Goal: Information Seeking & Learning: Learn about a topic

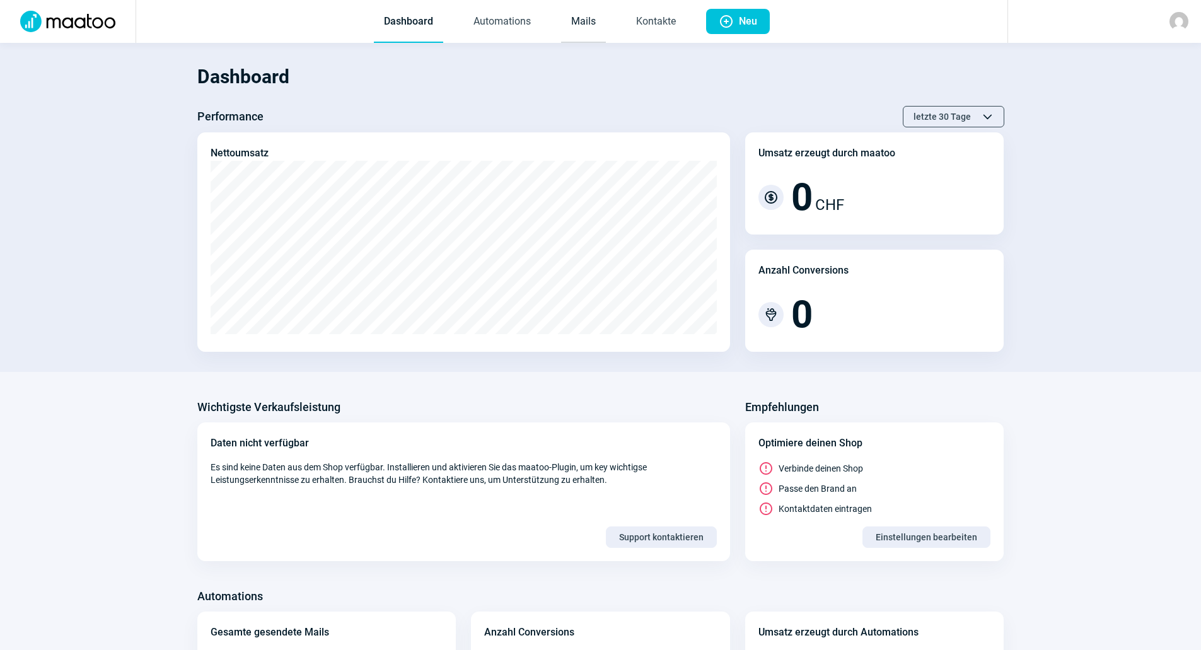
click at [576, 15] on link "Mails" at bounding box center [583, 22] width 45 height 42
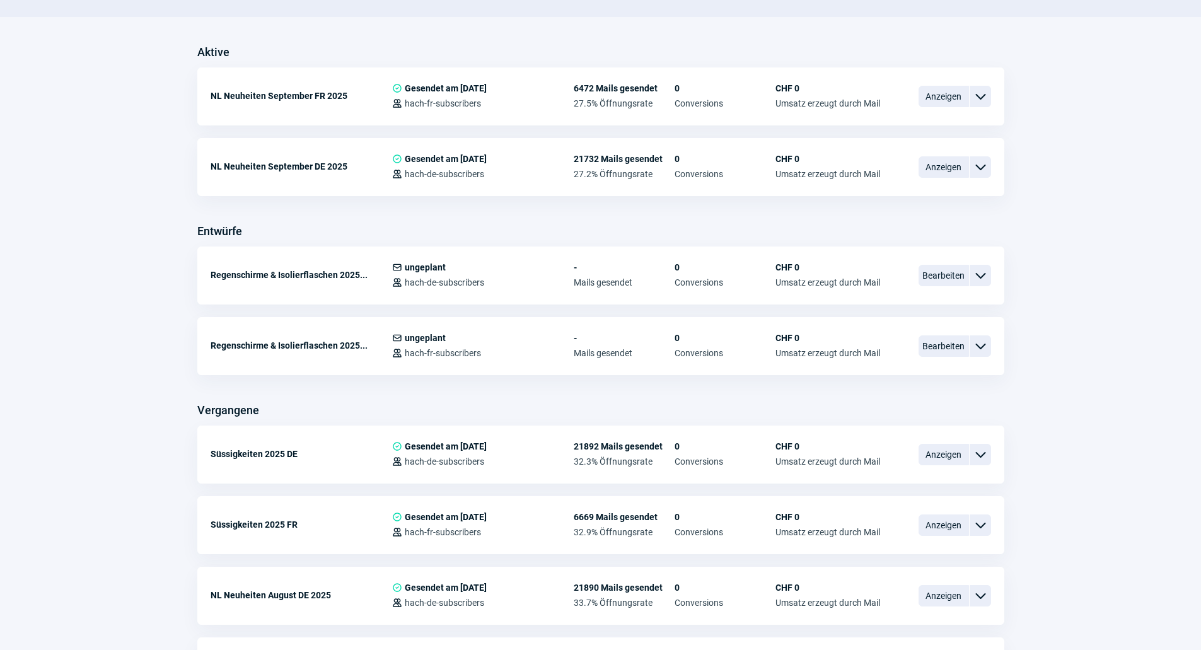
scroll to position [315, 0]
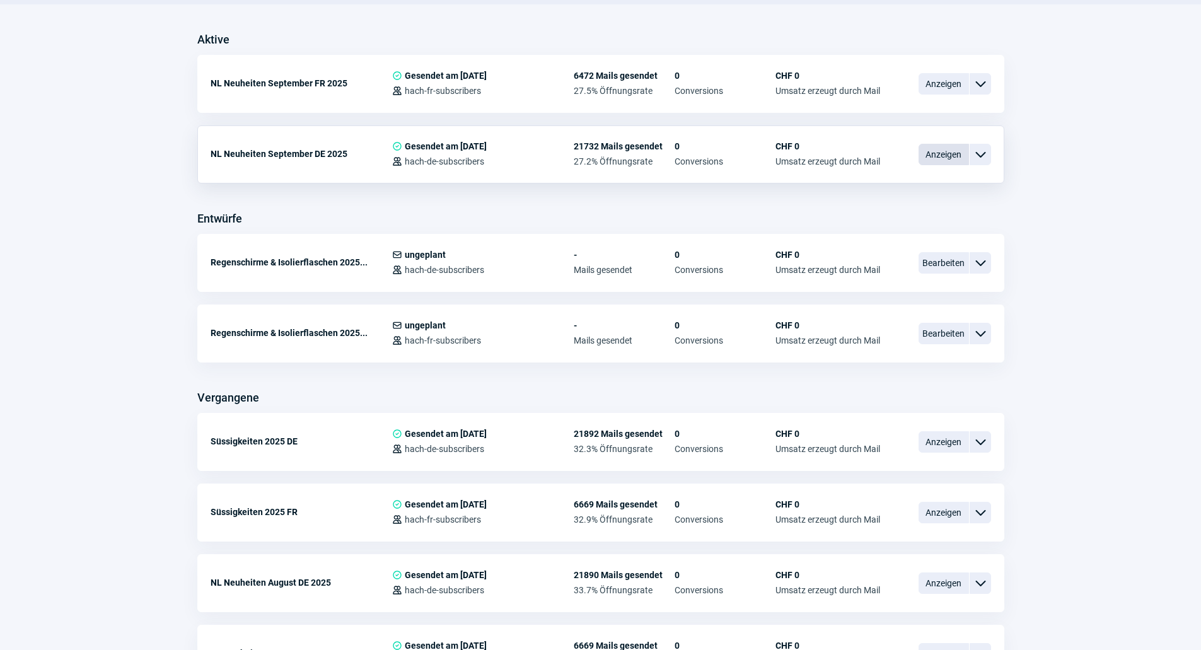
click at [939, 146] on span "Anzeigen" at bounding box center [944, 154] width 50 height 21
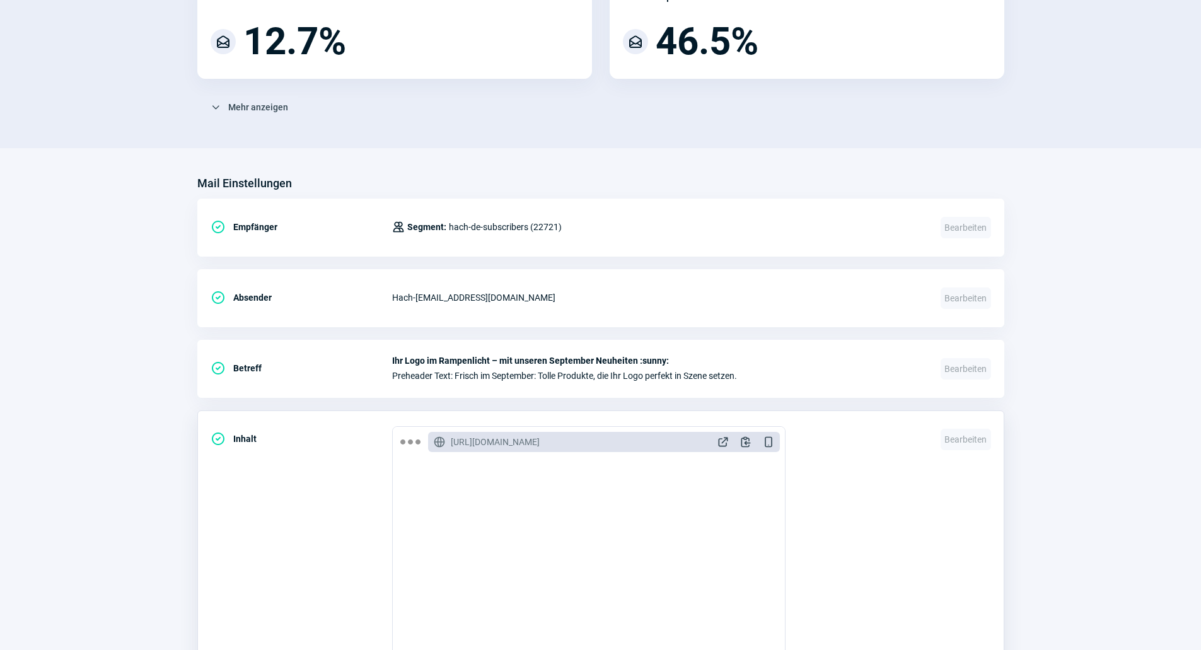
scroll to position [315, 0]
click at [718, 443] on span "ExternalLink icon" at bounding box center [723, 441] width 13 height 13
click at [427, 177] on div "Mail Einstellungen" at bounding box center [600, 183] width 807 height 20
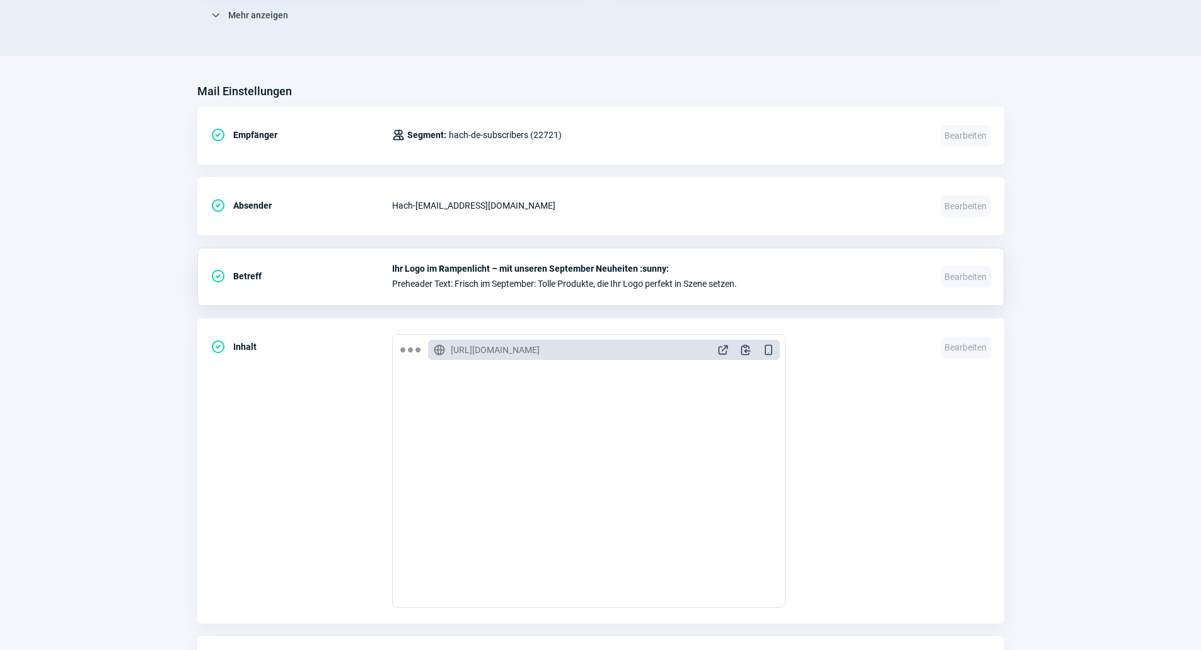
scroll to position [489, 0]
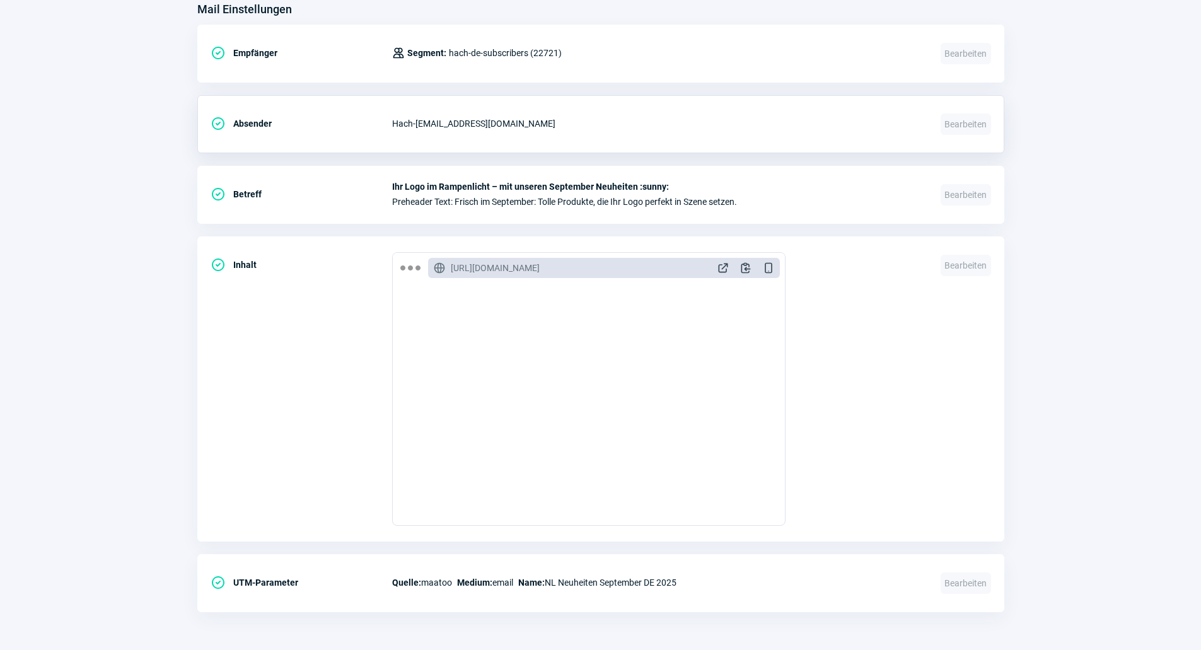
click at [600, 119] on div "Hach - newsletter@hach.ch" at bounding box center [658, 123] width 533 height 25
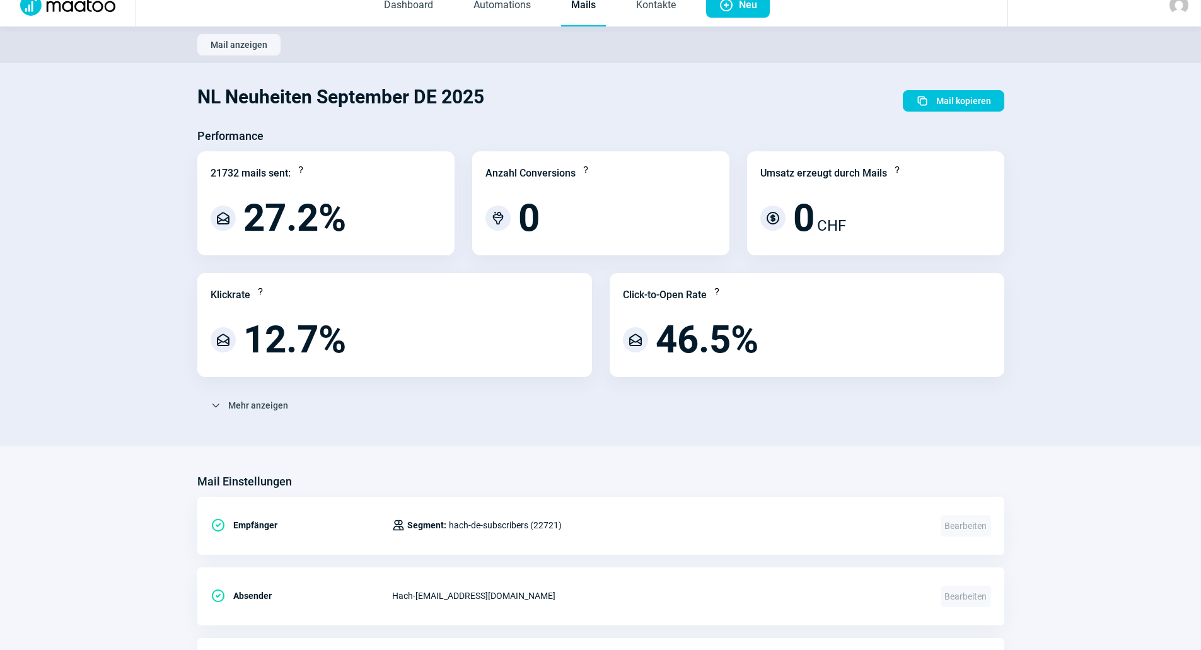
scroll to position [0, 0]
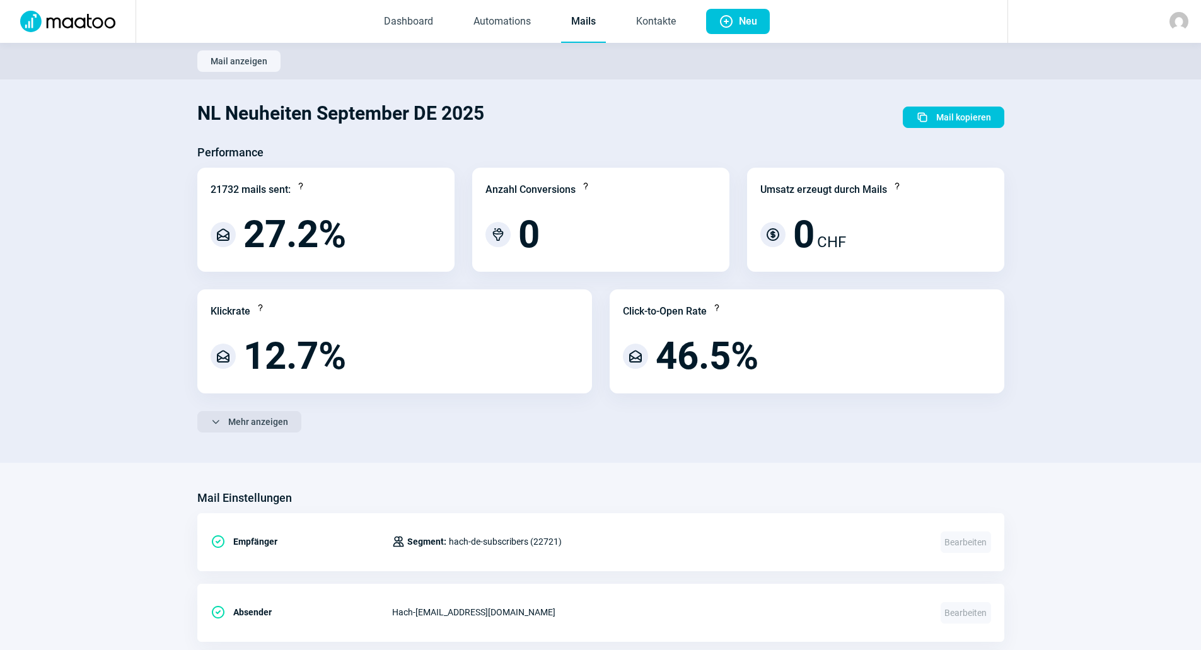
drag, startPoint x: 274, startPoint y: 402, endPoint x: 272, endPoint y: 413, distance: 11.5
click at [274, 402] on div "Performance 21732 mails sent: Question icon MailOpen icon 27.2% Anzahl Conversi…" at bounding box center [600, 293] width 807 height 300
click at [266, 431] on span "Mehr anzeigen" at bounding box center [258, 422] width 60 height 20
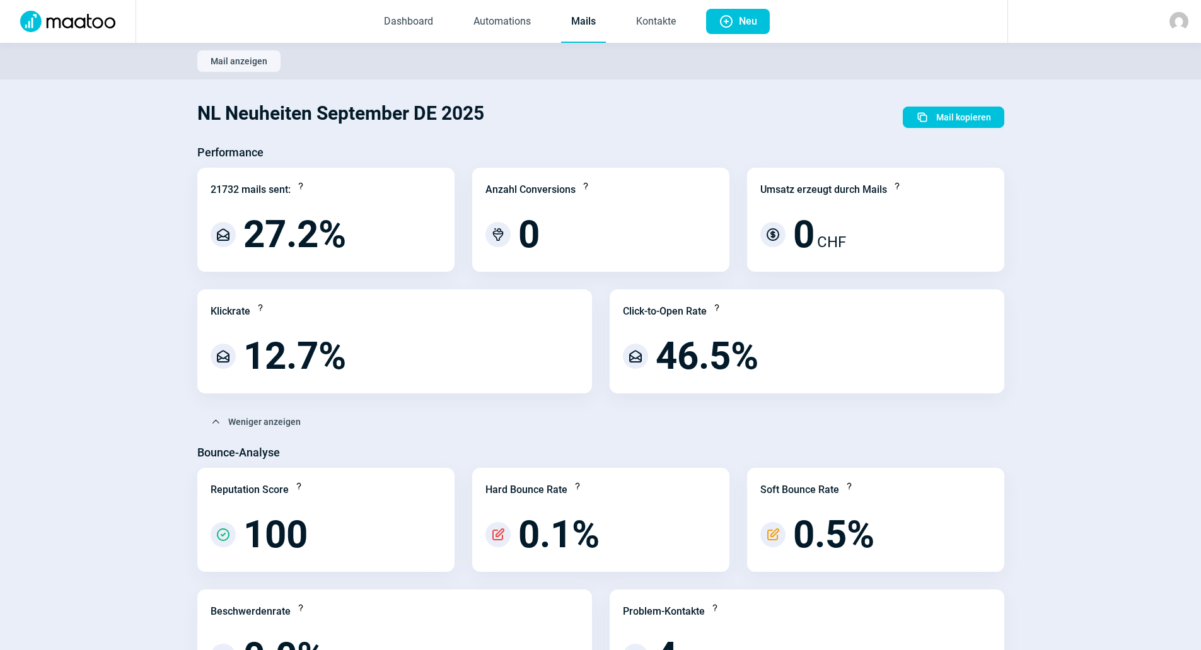
click at [588, 27] on link "Mails" at bounding box center [583, 22] width 45 height 42
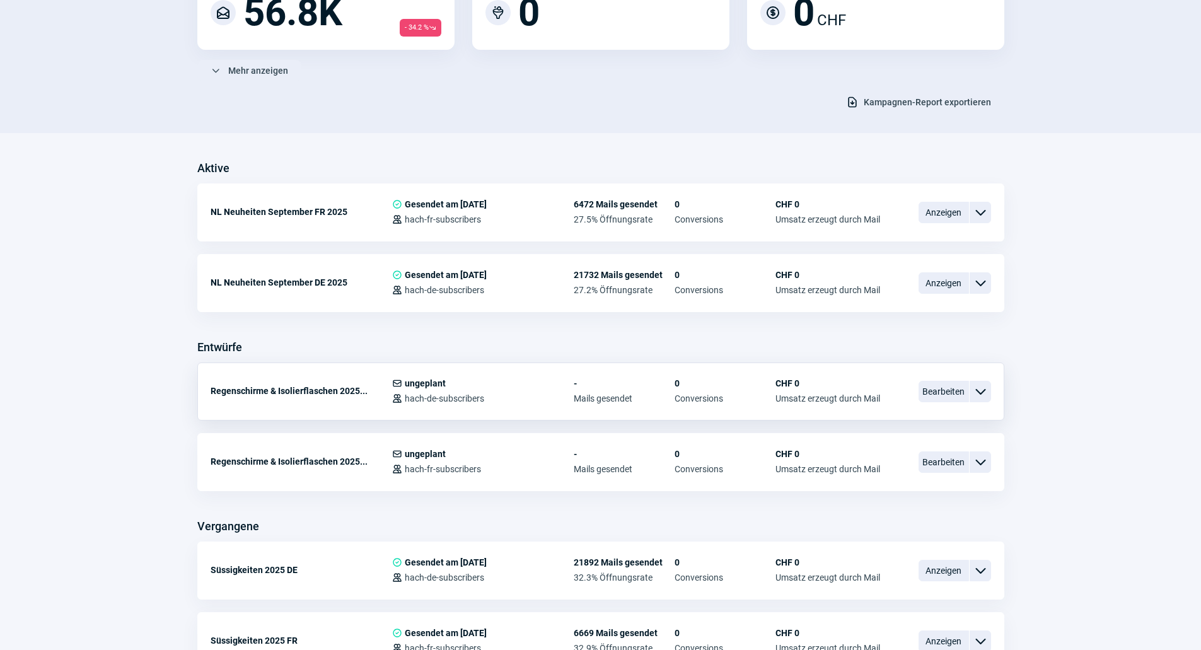
scroll to position [252, 0]
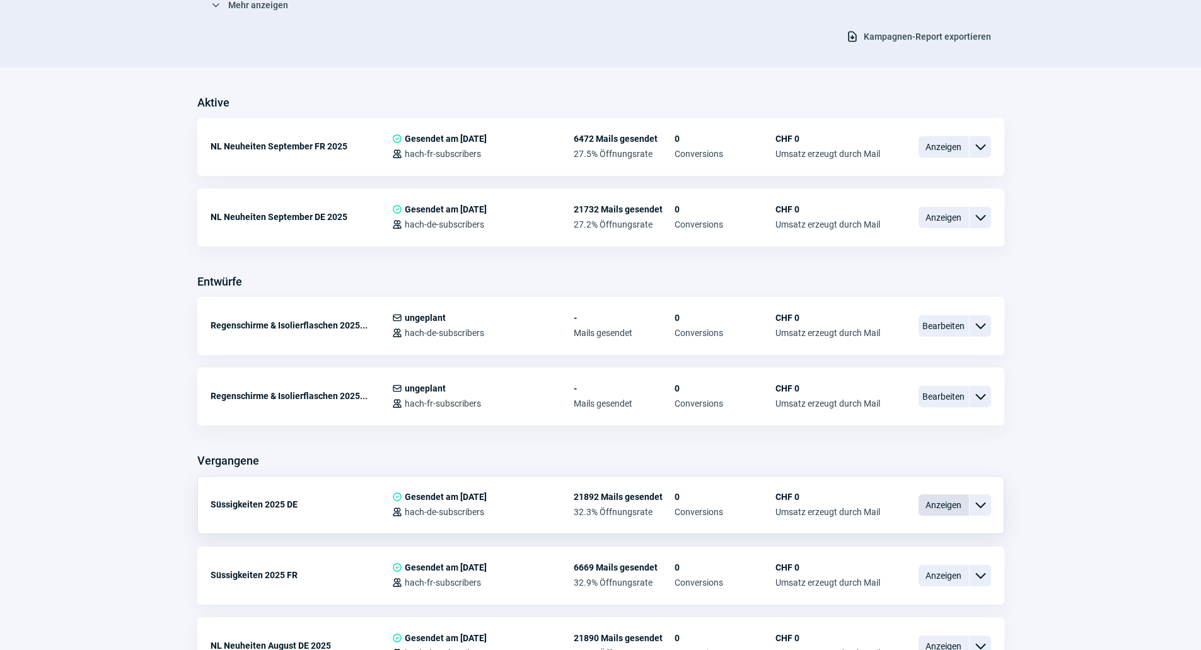
click at [938, 501] on span "Anzeigen" at bounding box center [944, 504] width 50 height 21
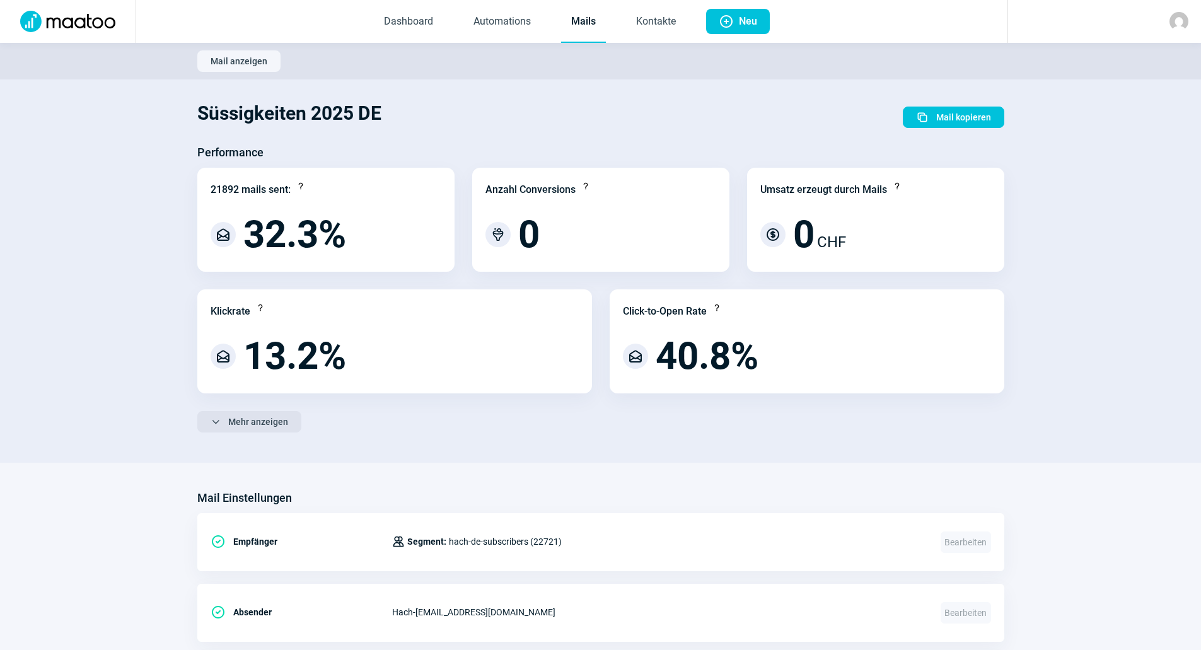
click at [274, 419] on span "Mehr anzeigen" at bounding box center [258, 422] width 60 height 20
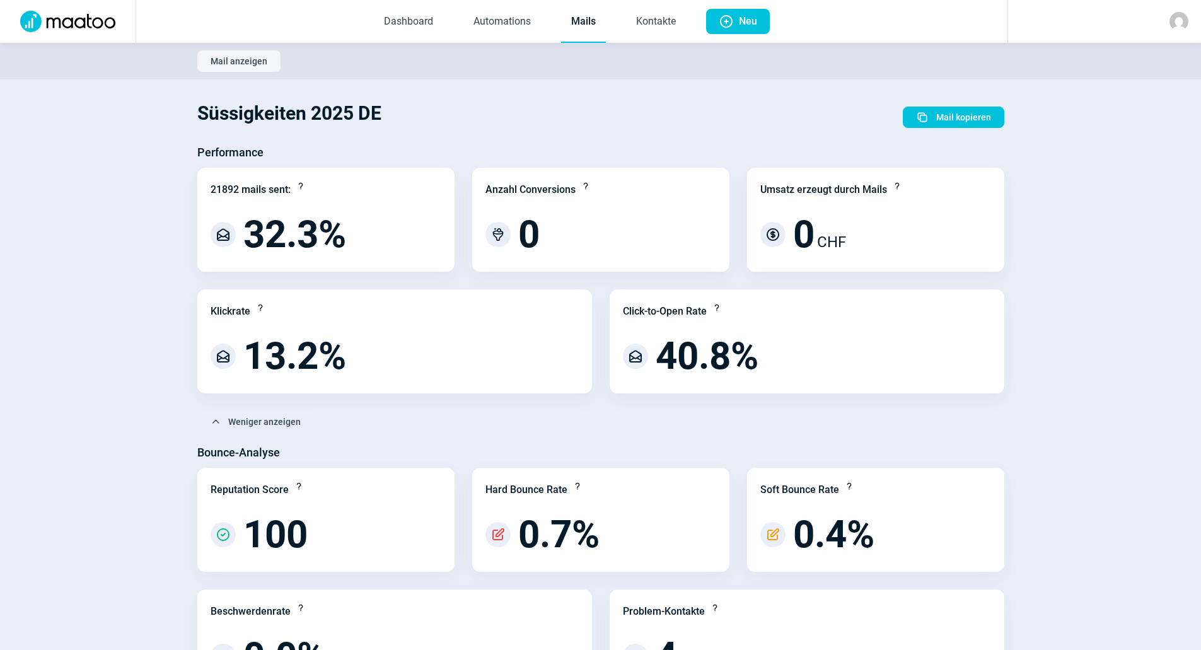
click at [585, 17] on link "Mails" at bounding box center [583, 22] width 45 height 42
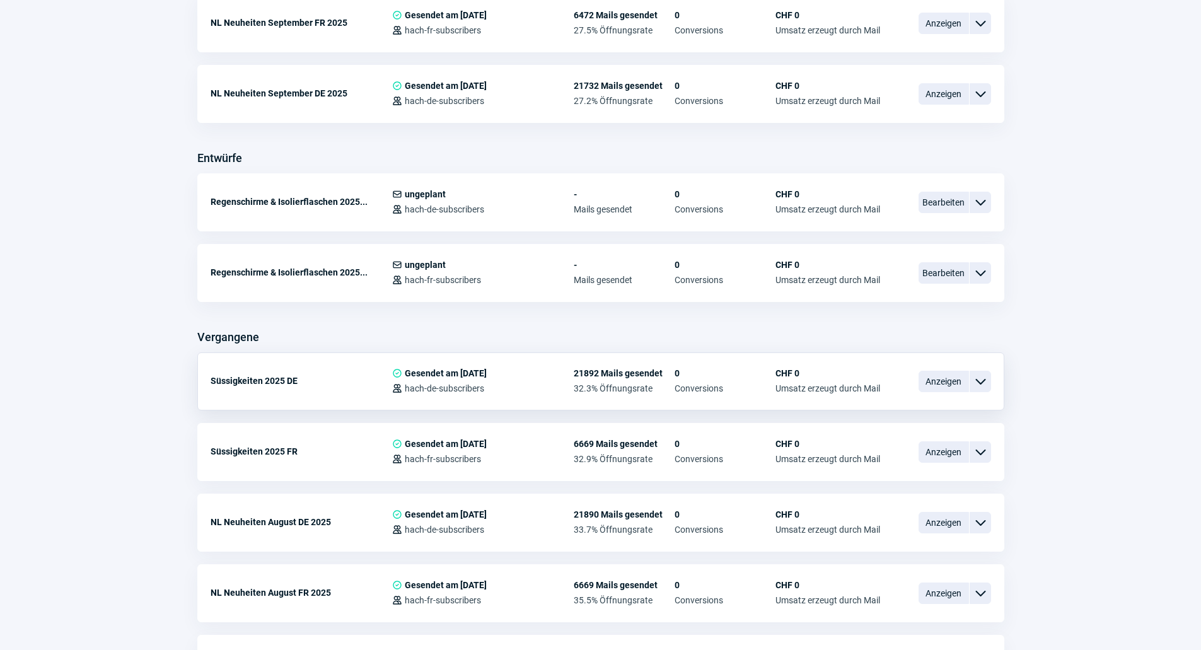
scroll to position [378, 0]
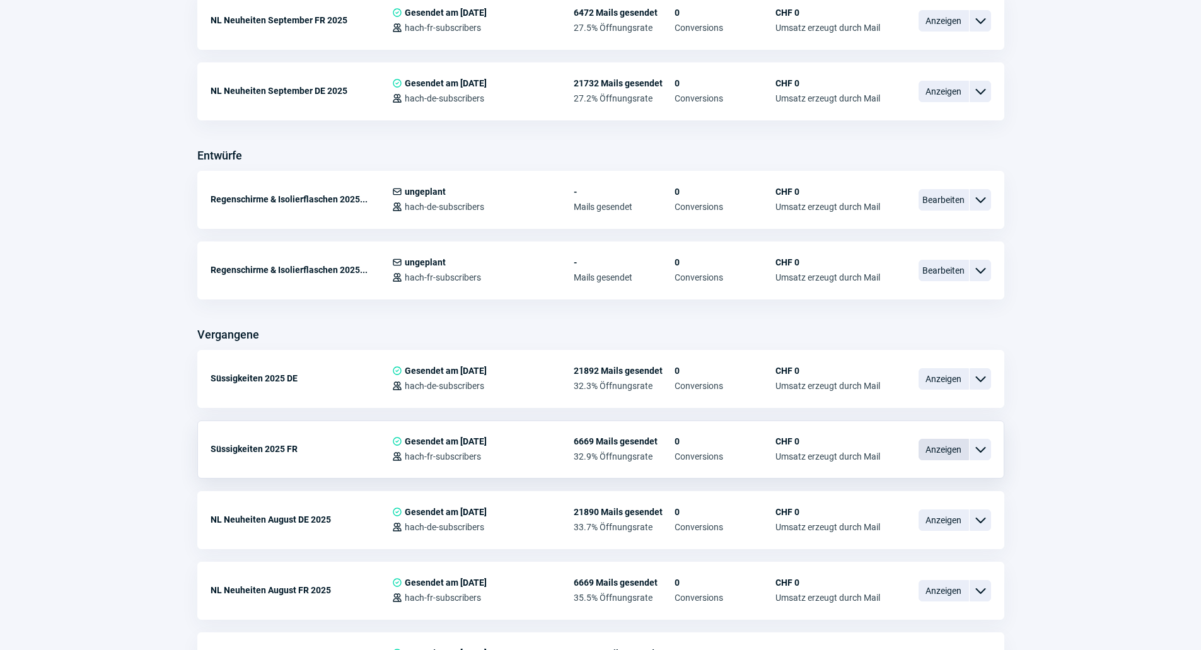
click at [956, 440] on span "Anzeigen" at bounding box center [944, 449] width 50 height 21
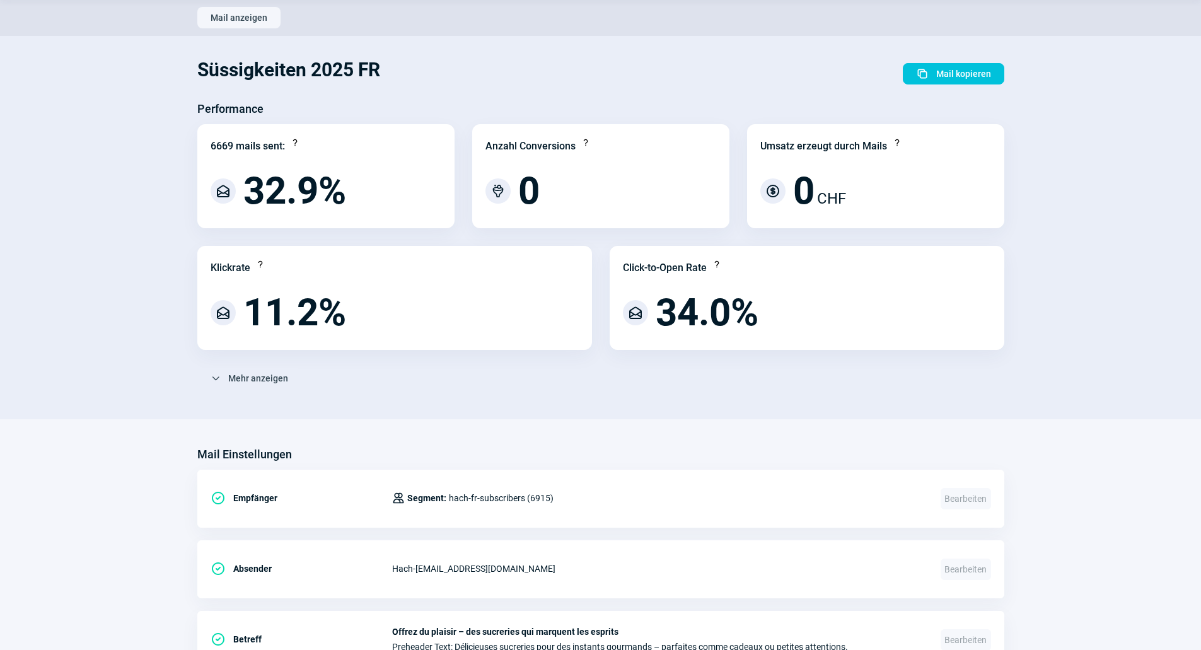
scroll to position [63, 0]
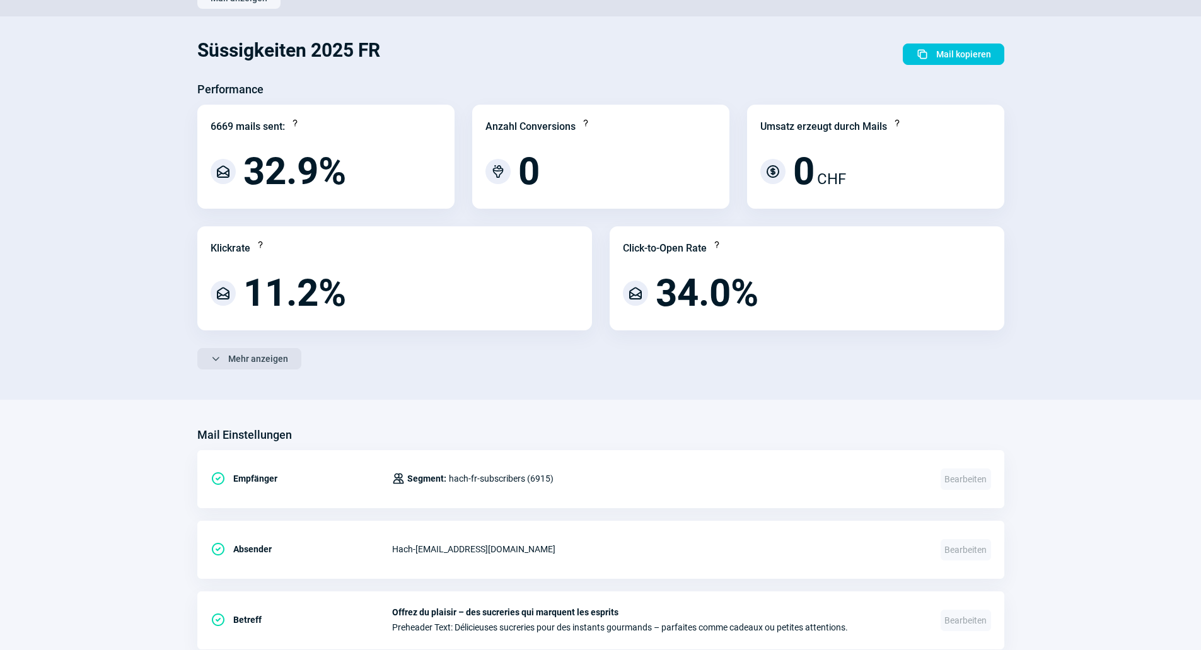
click at [268, 354] on span "Mehr anzeigen" at bounding box center [258, 359] width 60 height 20
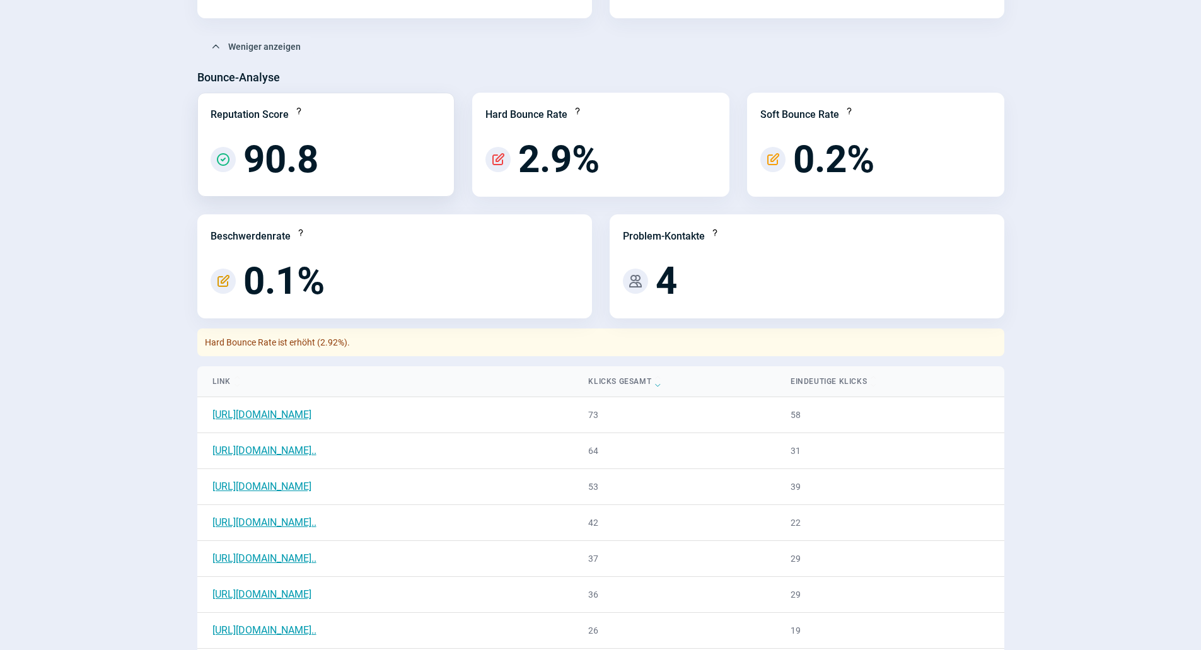
scroll to position [378, 0]
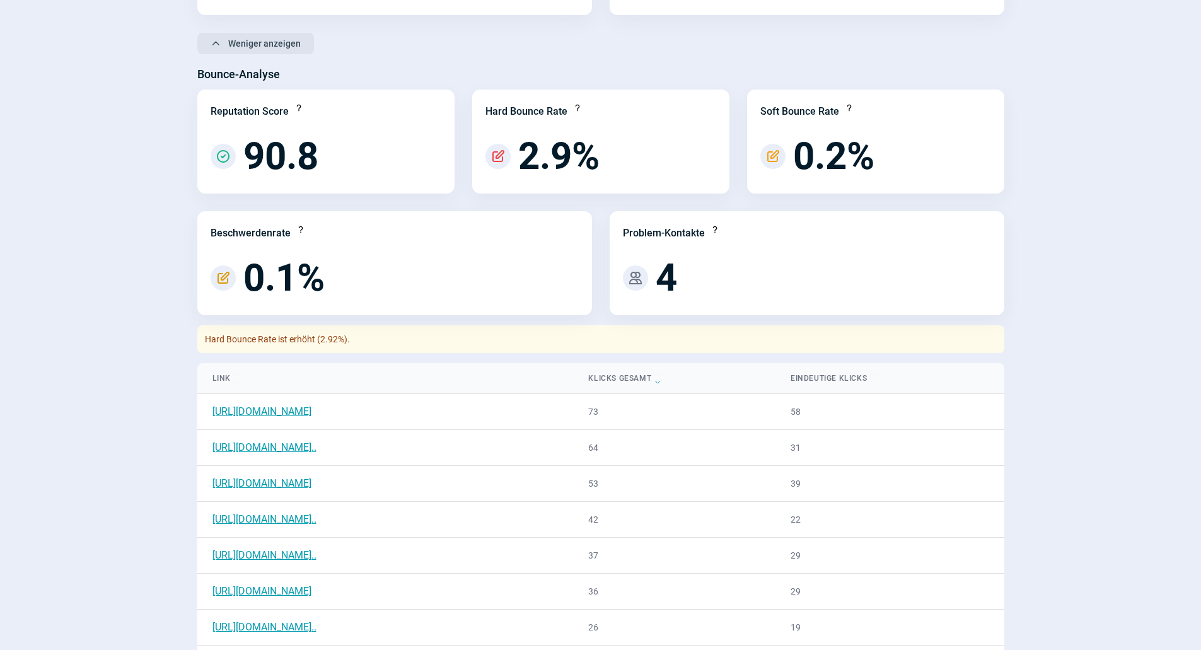
click at [252, 48] on span "Weniger anzeigen" at bounding box center [264, 43] width 73 height 20
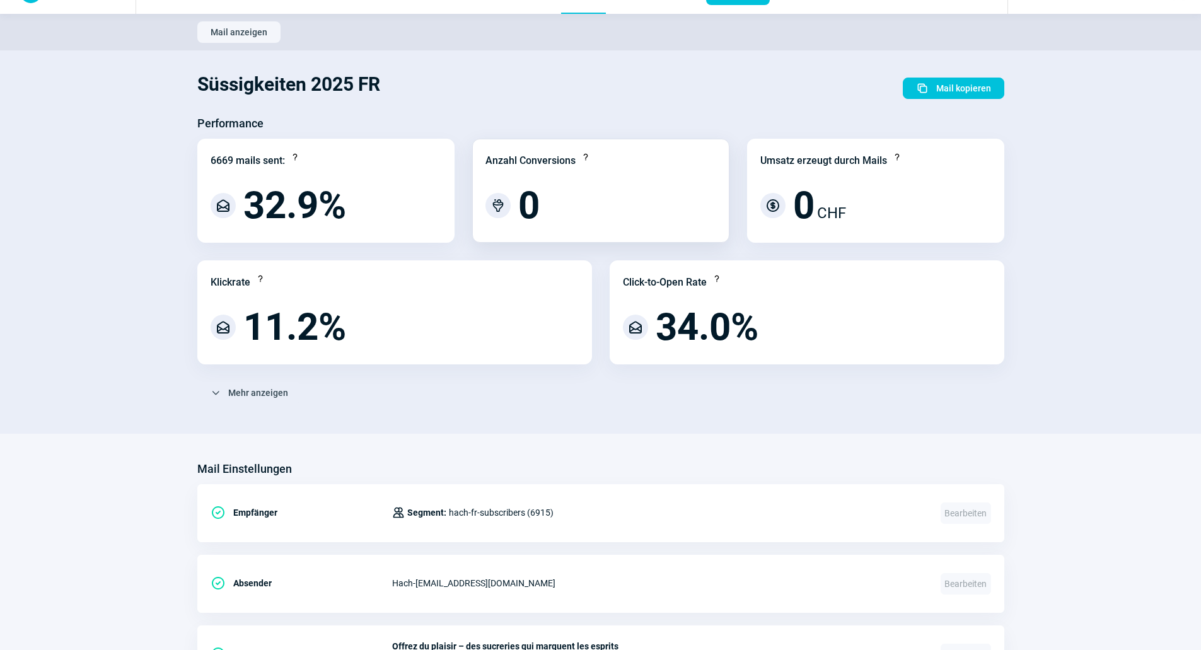
scroll to position [0, 0]
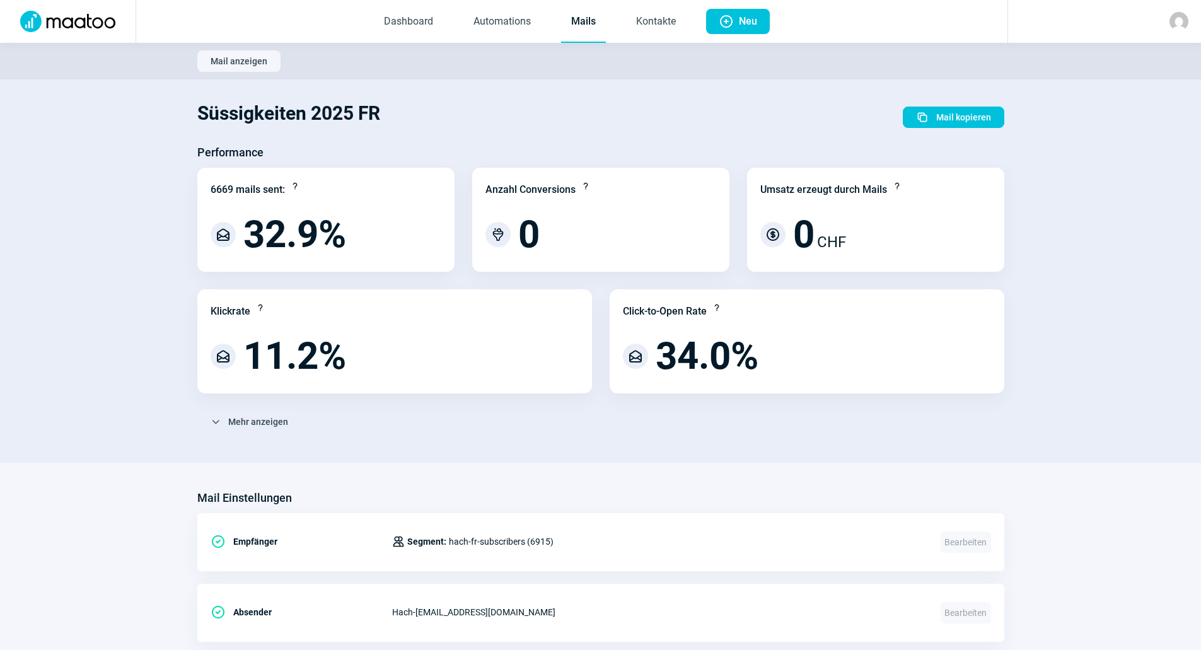
click at [585, 15] on link "Mails" at bounding box center [583, 22] width 45 height 42
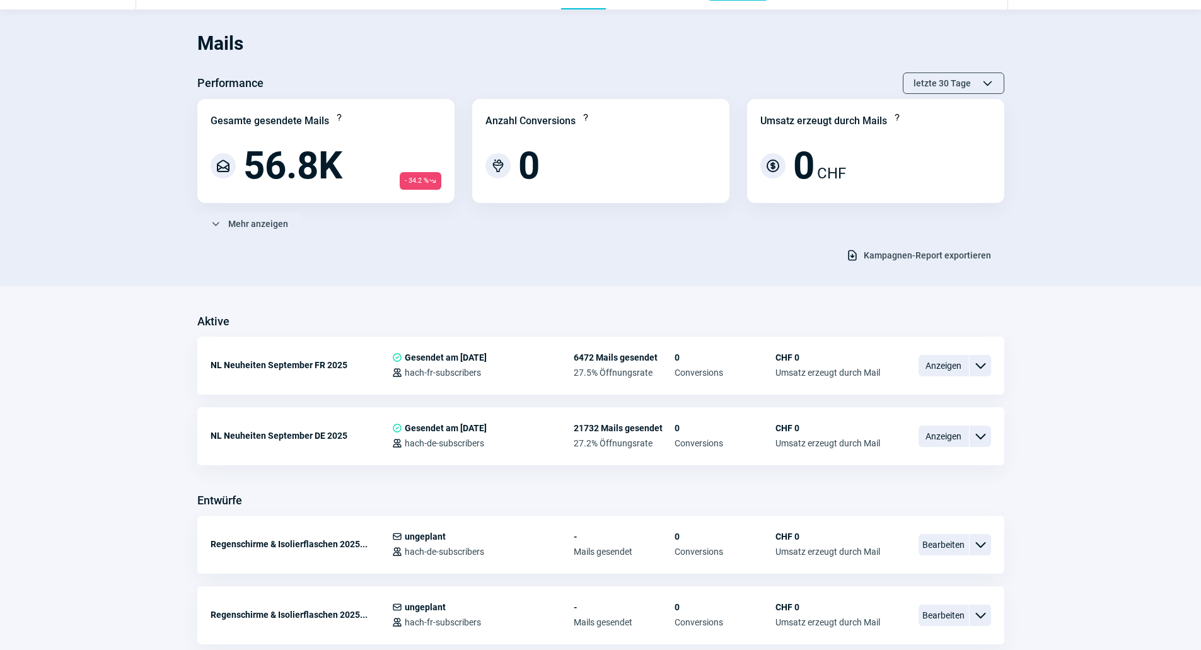
scroll to position [63, 0]
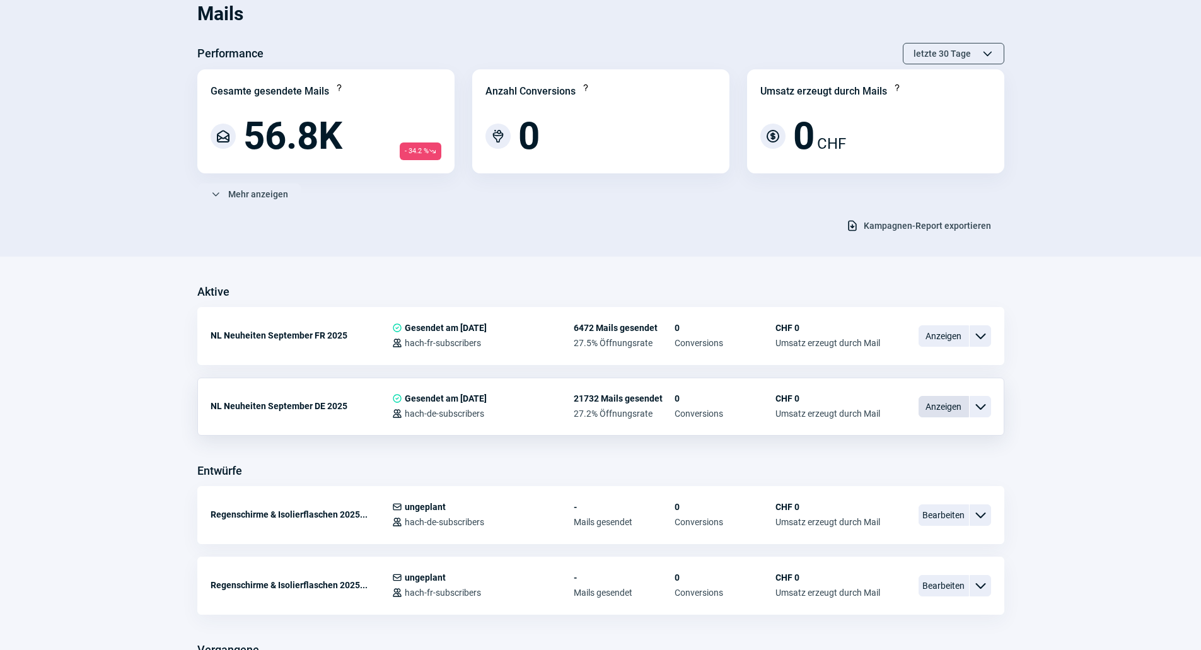
click at [932, 400] on span "Anzeigen" at bounding box center [944, 406] width 50 height 21
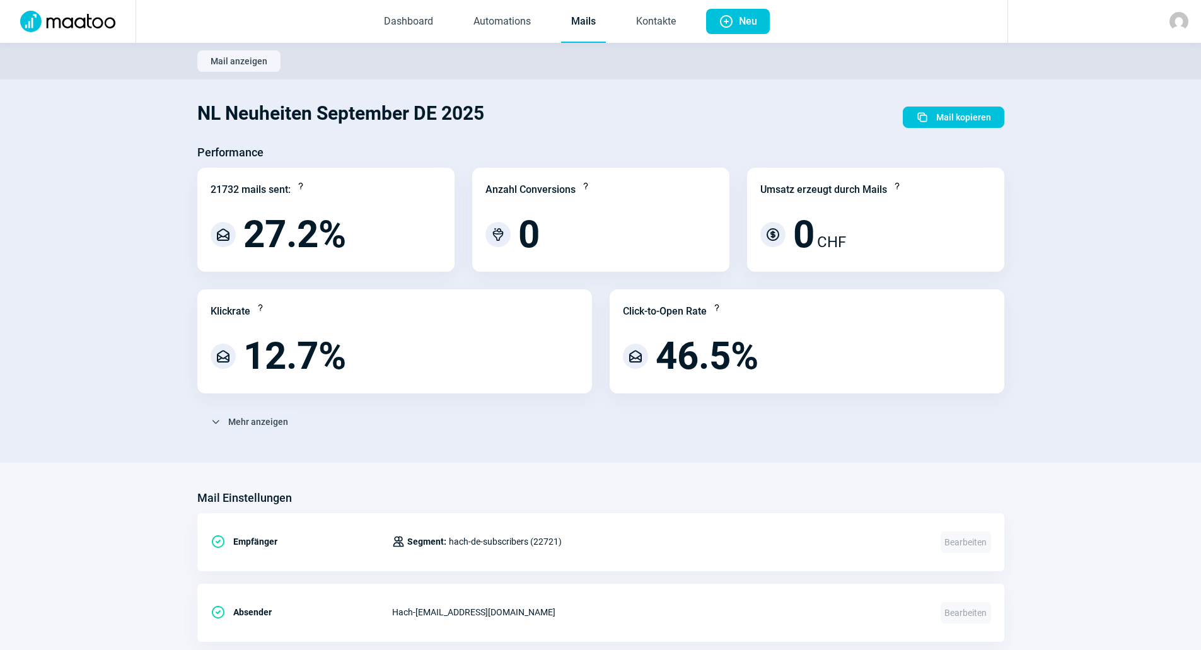
click at [271, 410] on div "Performance 21732 mails sent: Question icon MailOpen icon 27.2% Anzahl Conversi…" at bounding box center [600, 293] width 807 height 300
click at [271, 416] on span "Mehr anzeigen" at bounding box center [258, 422] width 60 height 20
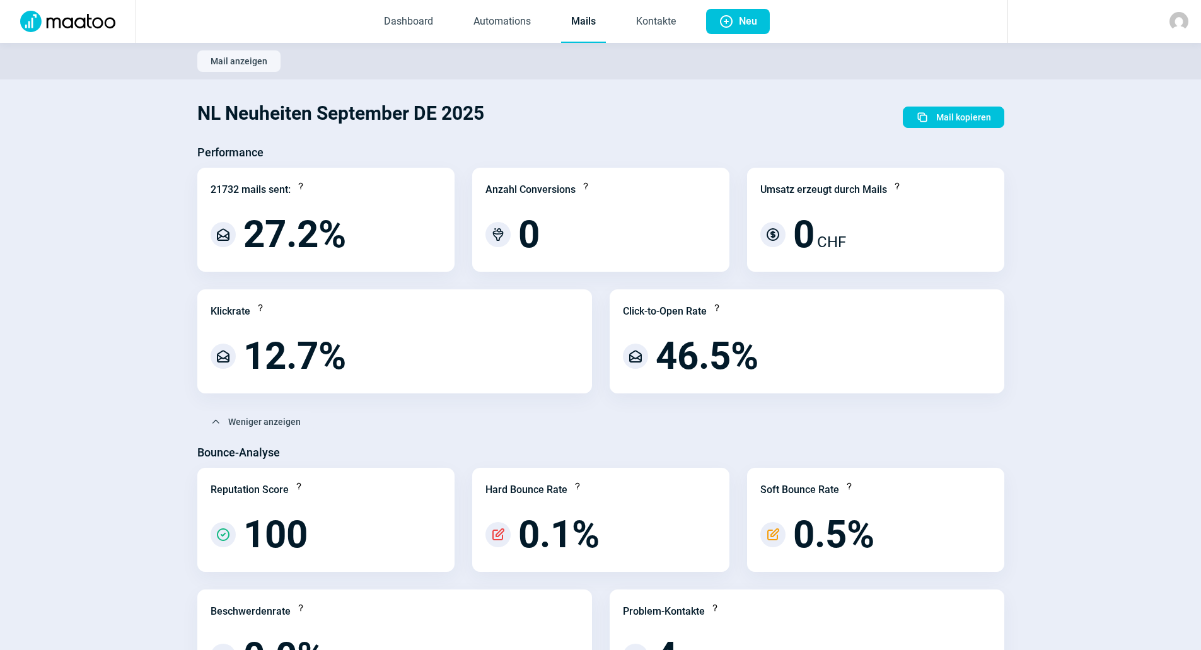
click at [573, 43] on section "Mail anzeigen" at bounding box center [600, 61] width 1201 height 37
click at [577, 30] on link "Mails" at bounding box center [583, 22] width 45 height 42
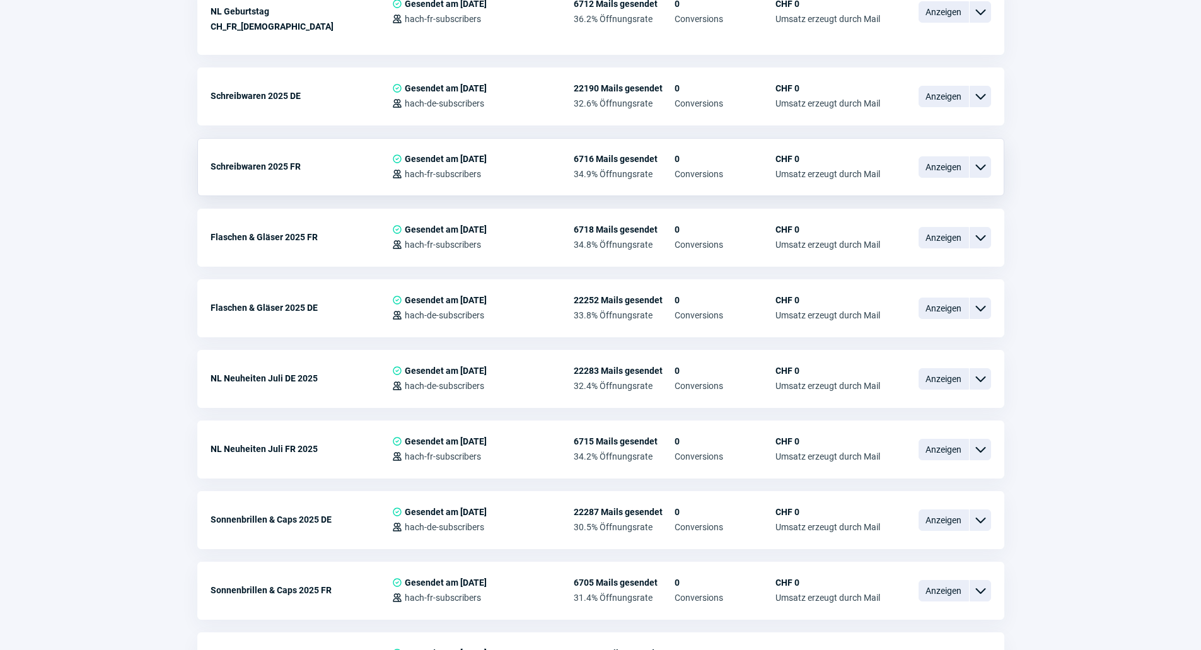
scroll to position [1135, 0]
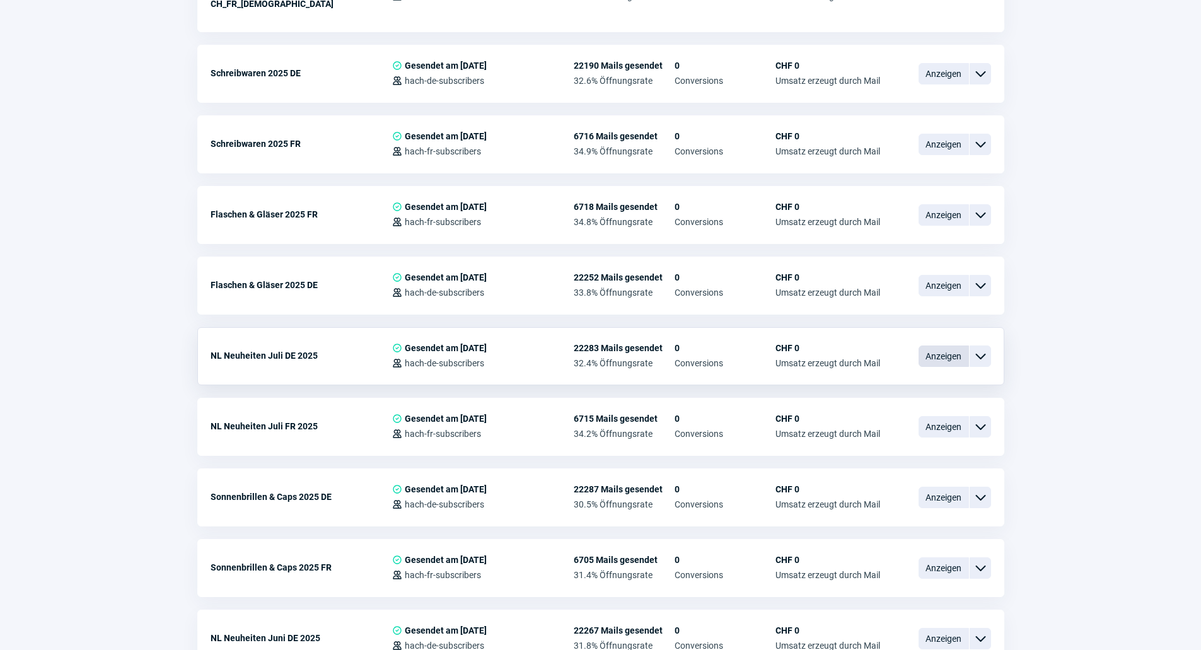
click at [930, 346] on span "Anzeigen" at bounding box center [944, 356] width 50 height 21
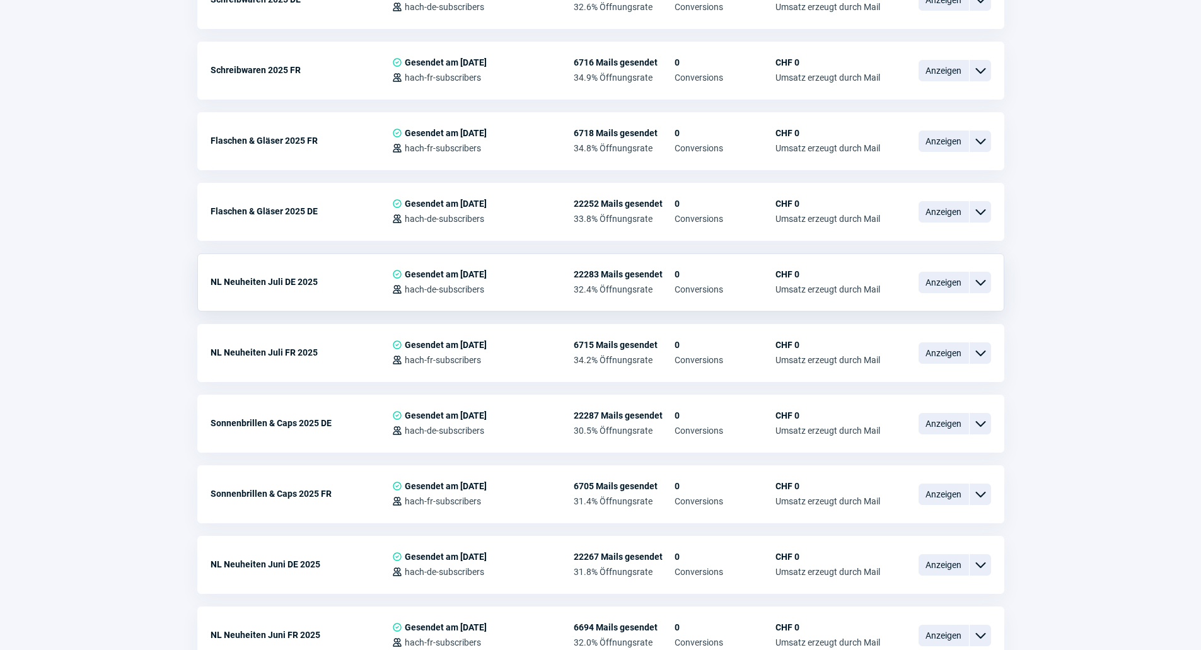
scroll to position [1324, 0]
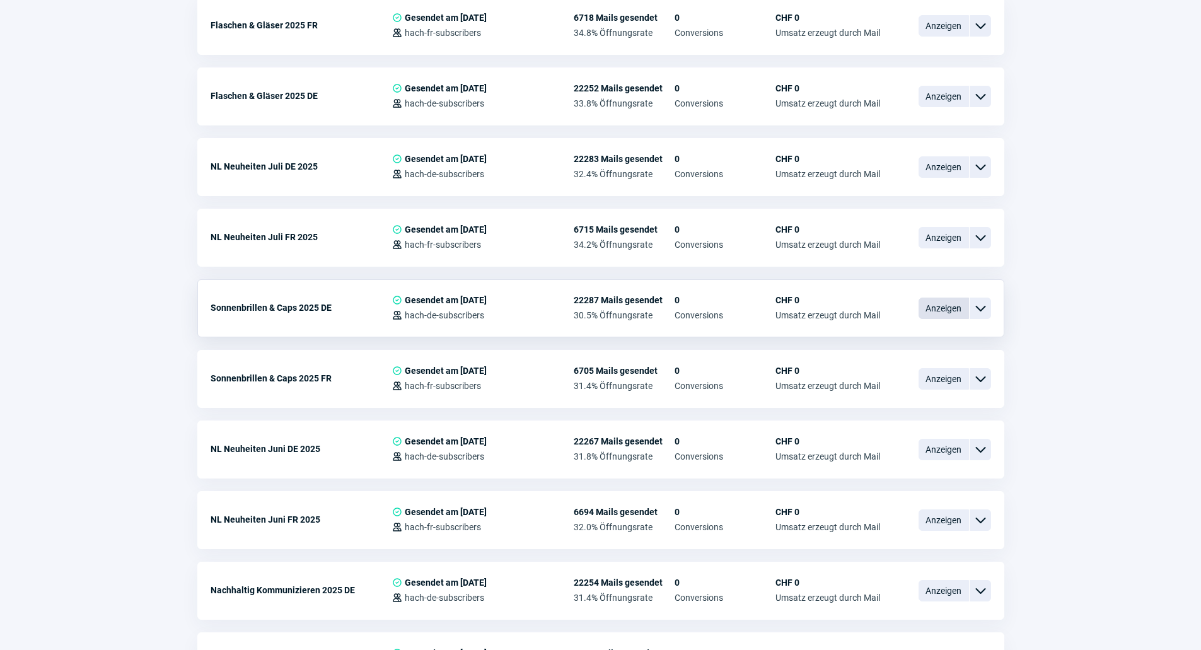
click at [930, 298] on span "Anzeigen" at bounding box center [944, 308] width 50 height 21
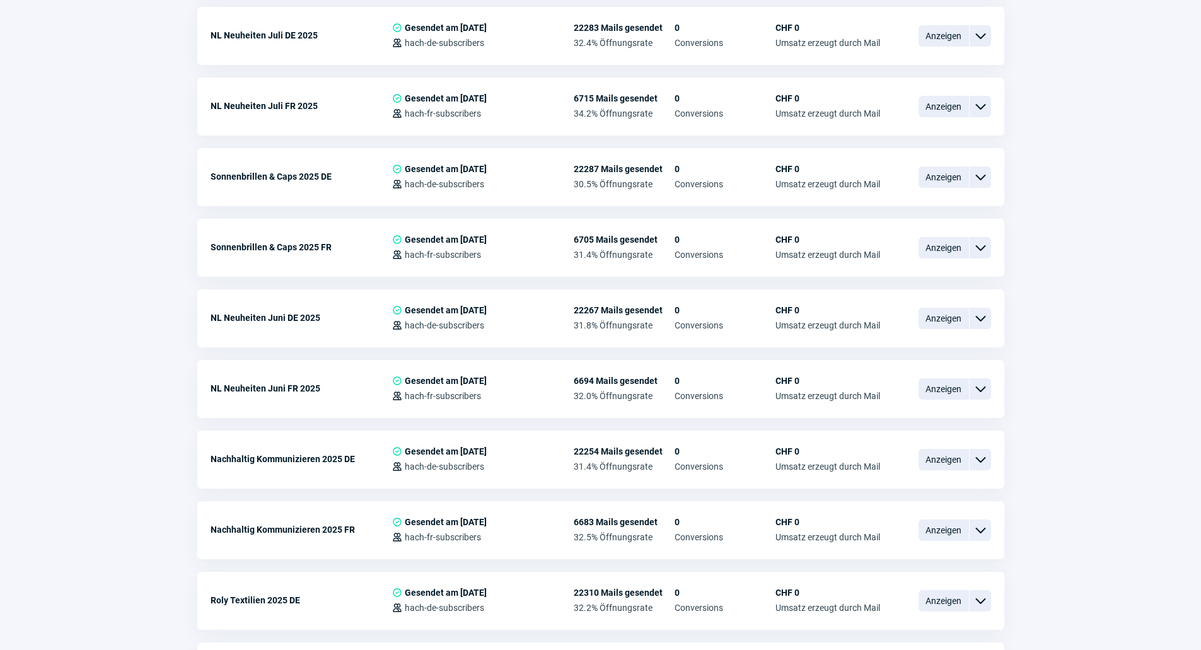
scroll to position [1577, 0]
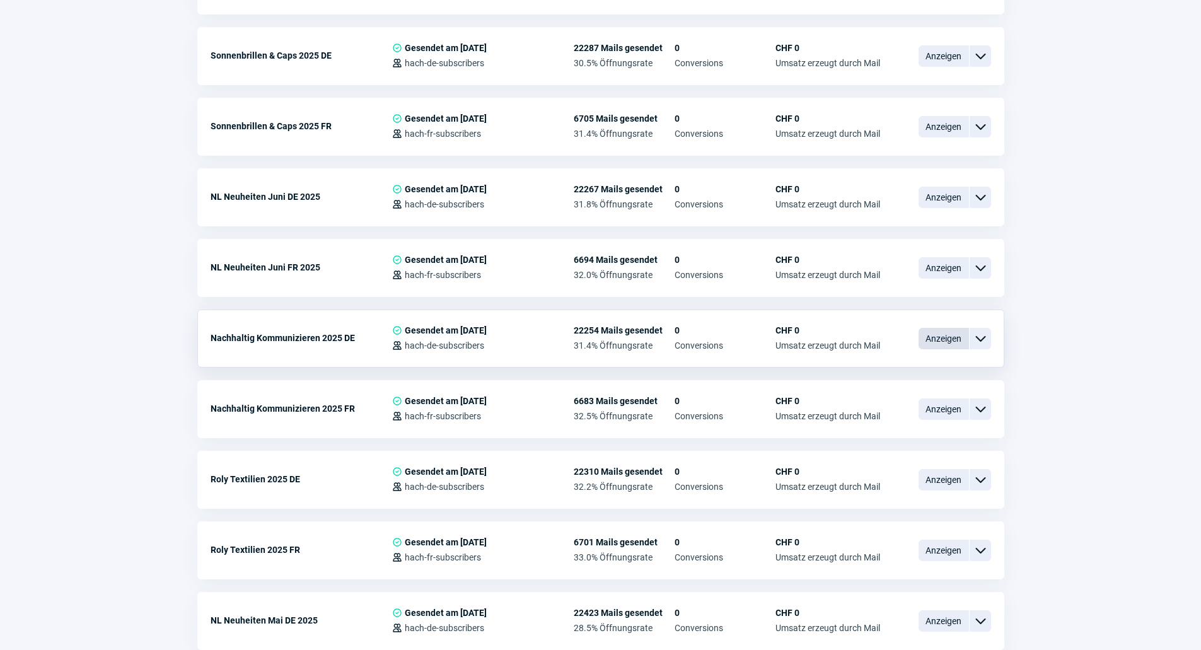
click at [960, 328] on span "Anzeigen" at bounding box center [944, 338] width 50 height 21
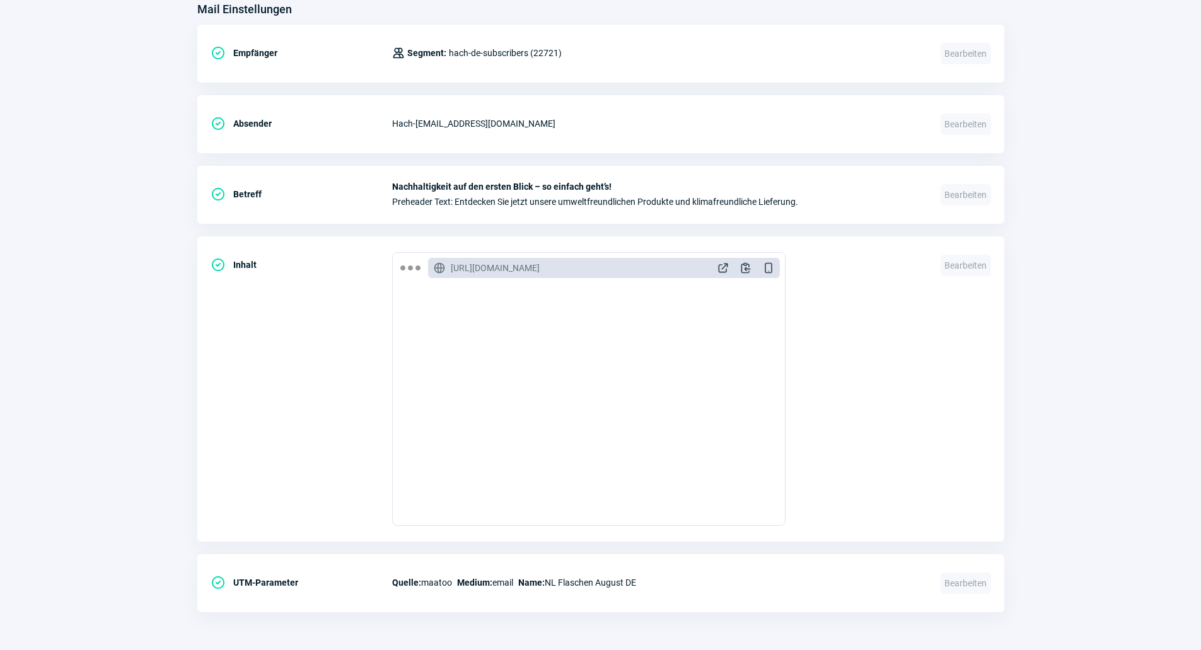
scroll to position [495, 0]
click at [720, 271] on span "ExternalLink icon" at bounding box center [723, 268] width 13 height 13
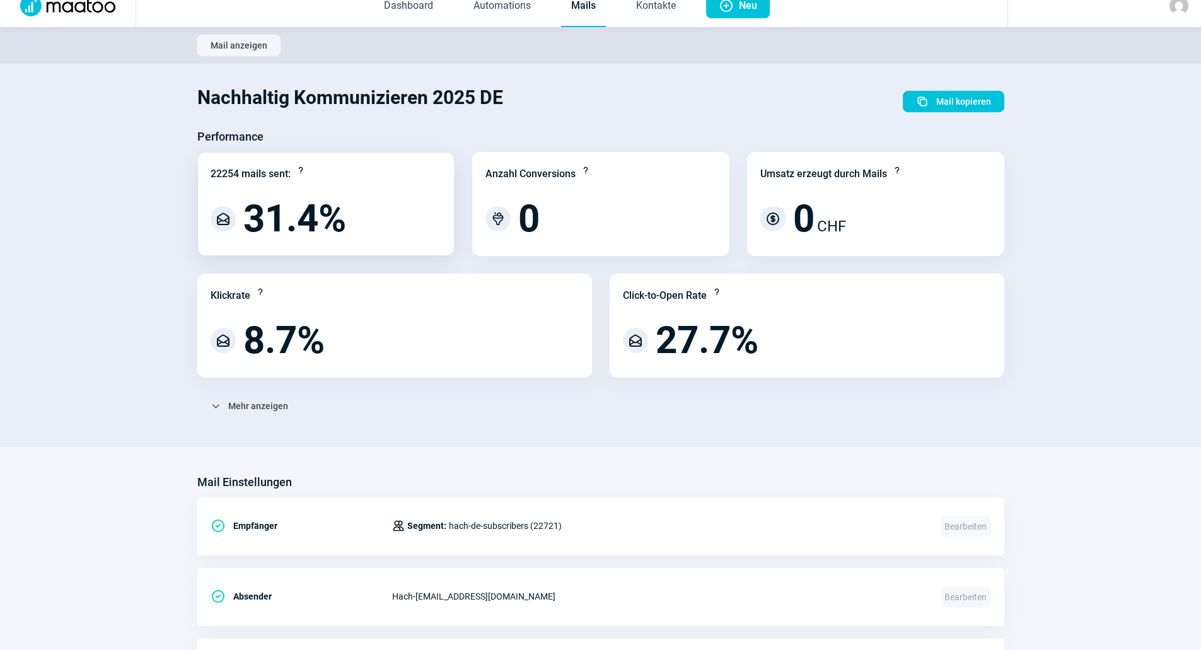
scroll to position [0, 0]
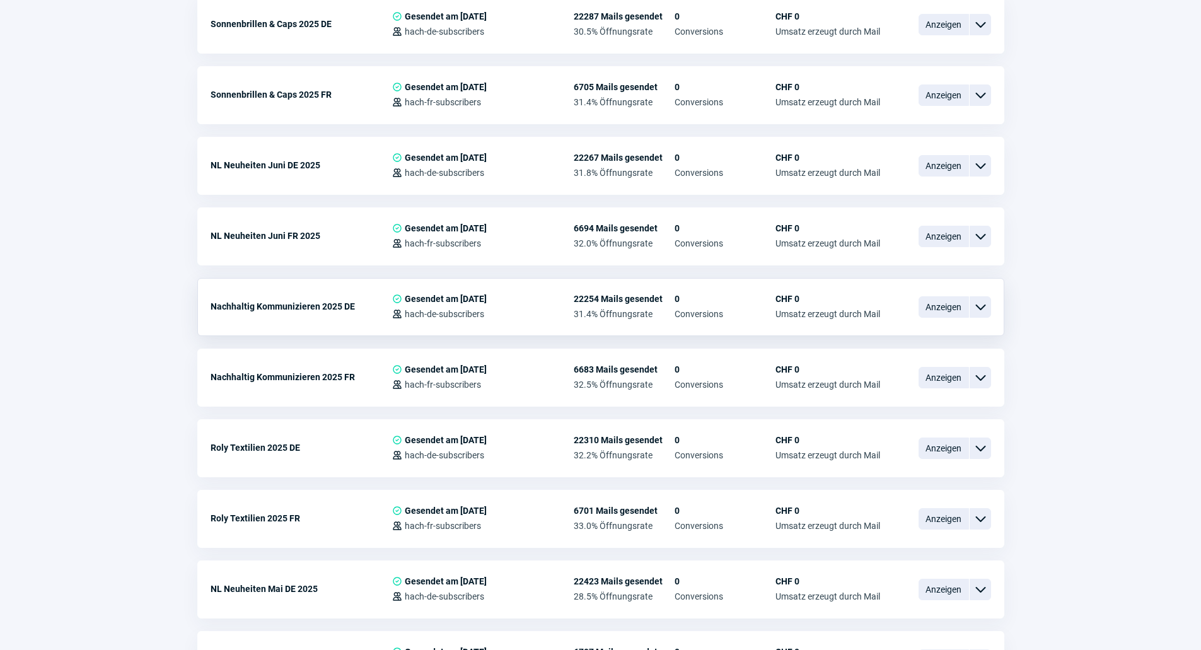
scroll to position [1545, 0]
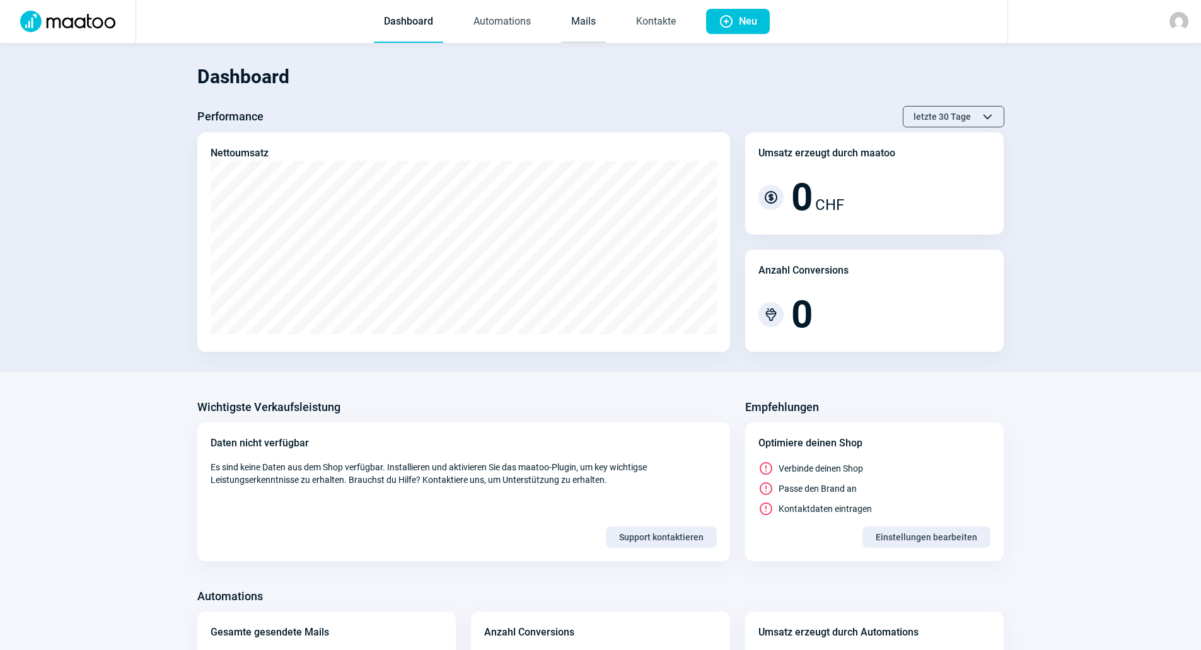
click at [581, 22] on link "Mails" at bounding box center [583, 22] width 45 height 42
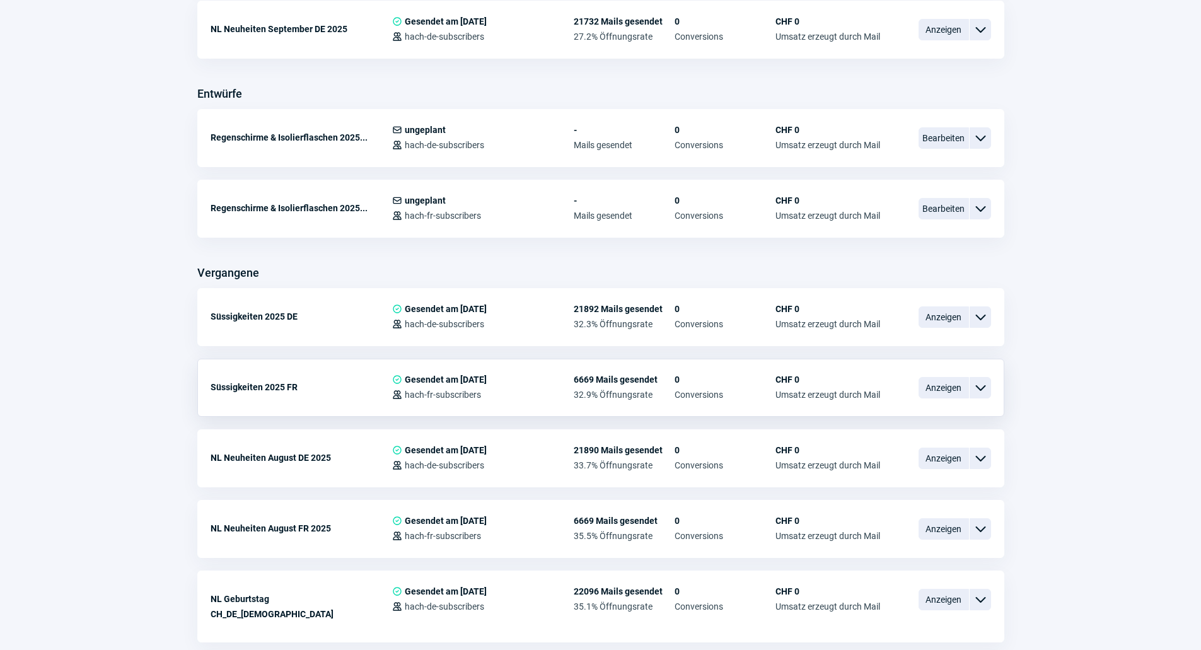
scroll to position [441, 0]
click at [931, 452] on span "Anzeigen" at bounding box center [944, 456] width 50 height 21
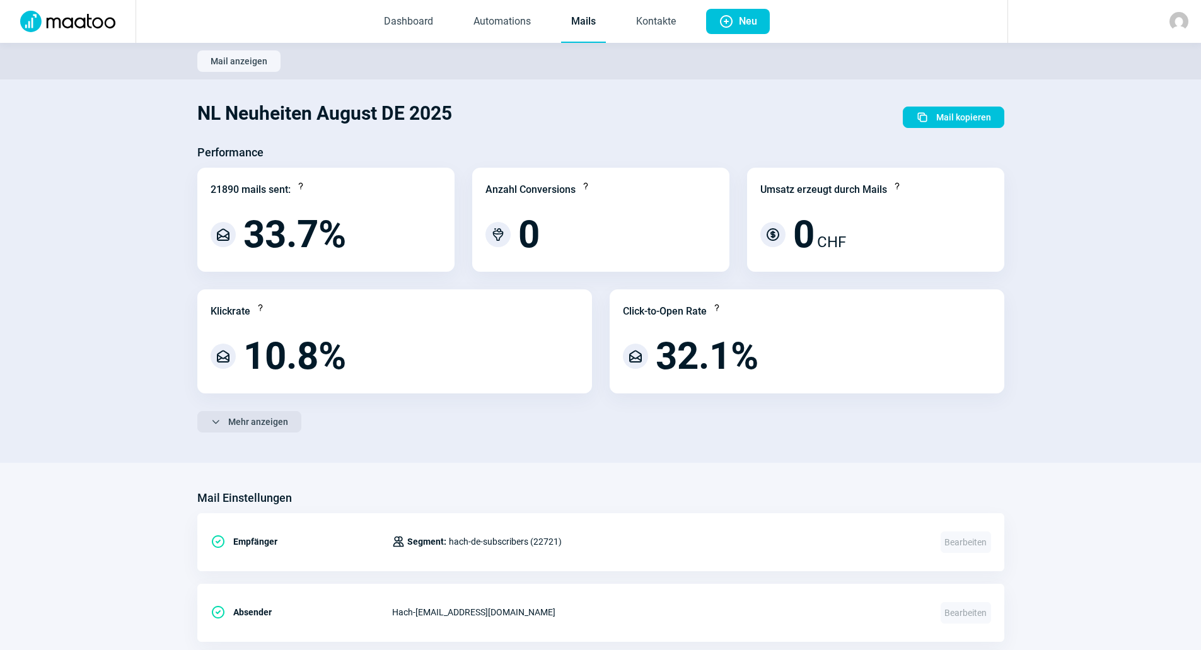
click at [248, 423] on span "Mehr anzeigen" at bounding box center [258, 422] width 60 height 20
